Goal: Task Accomplishment & Management: Use online tool/utility

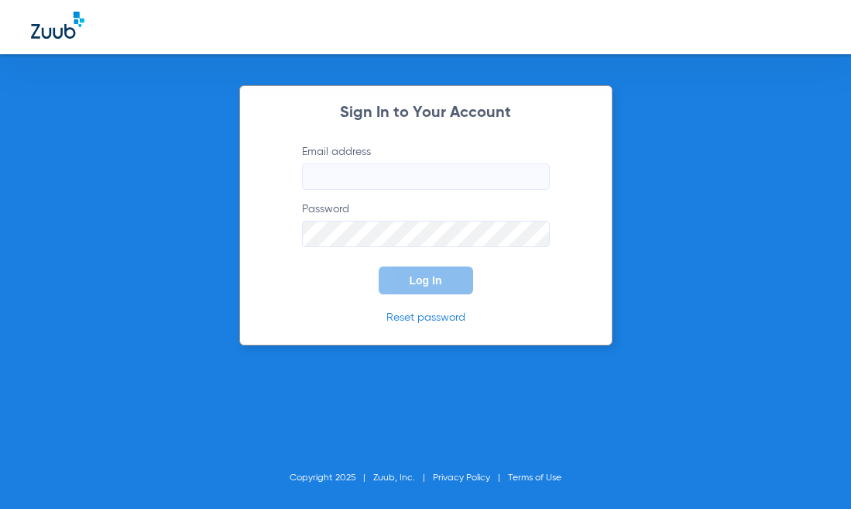
type input "[PERSON_NAME][EMAIL_ADDRESS][DOMAIN_NAME]"
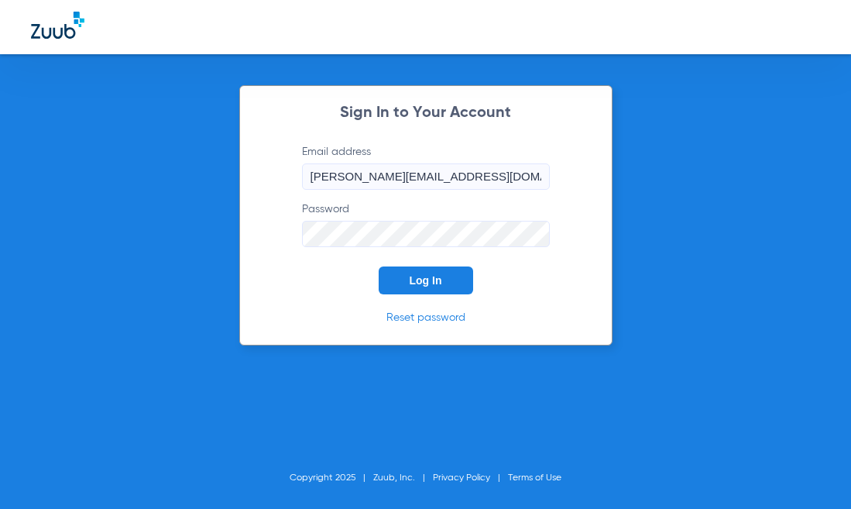
click at [416, 275] on span "Log In" at bounding box center [425, 280] width 33 height 12
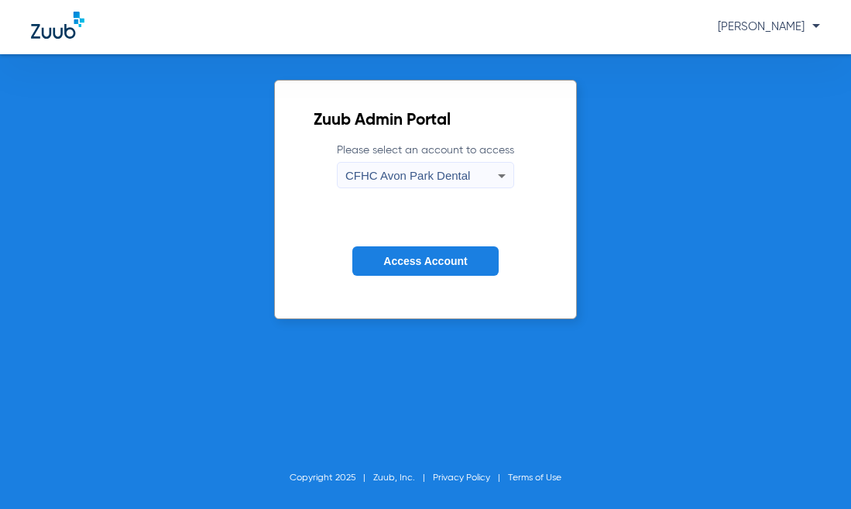
click at [436, 177] on span "CFHC Avon Park Dental" at bounding box center [407, 175] width 125 height 13
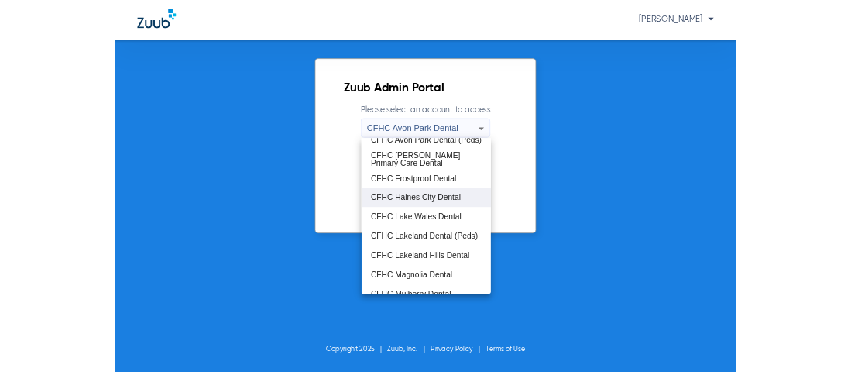
scroll to position [103, 0]
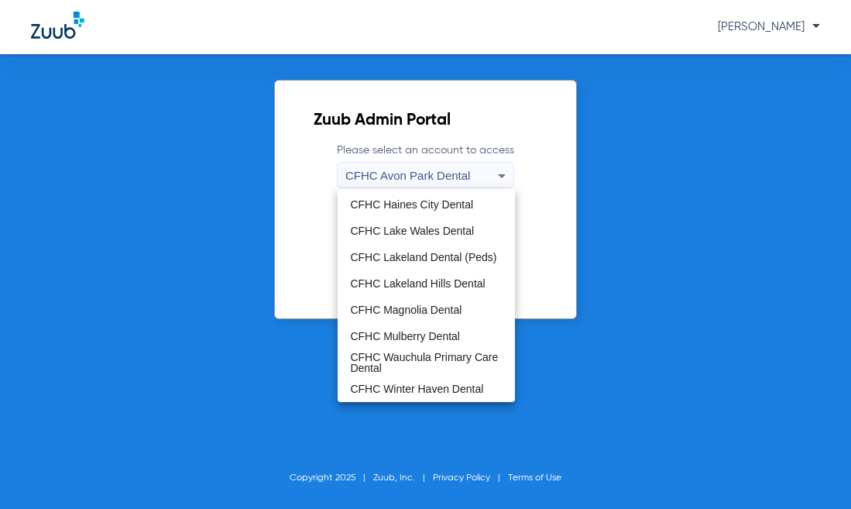
click at [396, 337] on span "CFHC Mulberry Dental" at bounding box center [405, 336] width 110 height 11
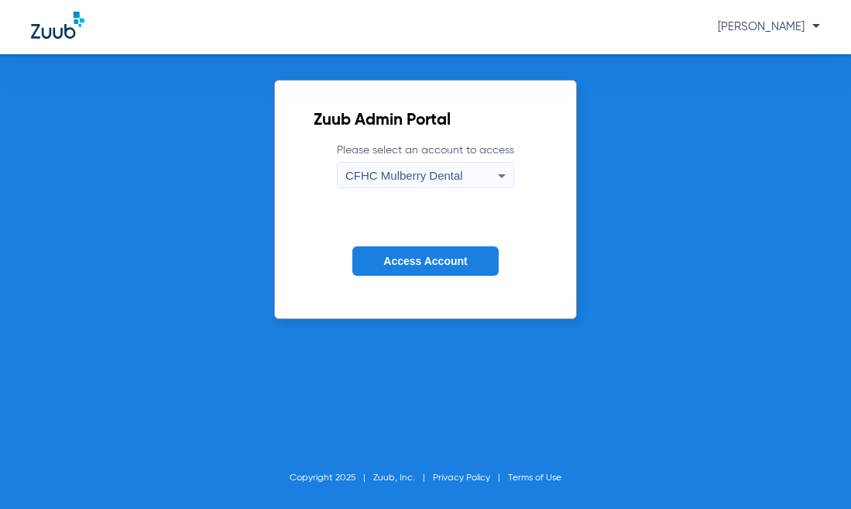
drag, startPoint x: 437, startPoint y: 259, endPoint x: 413, endPoint y: 264, distance: 24.4
click at [433, 268] on button "Access Account" at bounding box center [425, 261] width 146 height 30
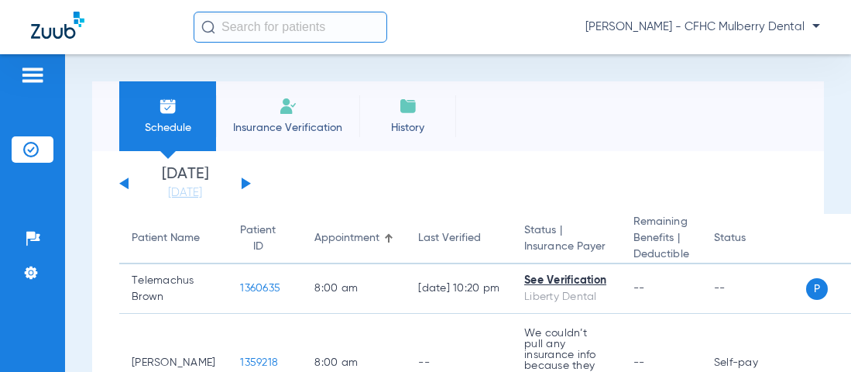
drag, startPoint x: 743, startPoint y: 119, endPoint x: 748, endPoint y: 95, distance: 24.4
click at [743, 118] on div "Schedule Insurance Verification History Last Appt. Sync Time: [DATE] - 07:16 AM" at bounding box center [458, 116] width 732 height 70
click at [522, 114] on div "Schedule Insurance Verification History Last Appt. Sync Time: [DATE] - 07:16 AM" at bounding box center [458, 116] width 732 height 70
click at [475, 194] on app-single-date-navigator "[DATE] [DATE] [DATE] [DATE] [DATE] [DATE] [DATE] [DATE] [DATE] [DATE] [DATE] [D…" at bounding box center [457, 183] width 677 height 34
